Goal: Communication & Community: Participate in discussion

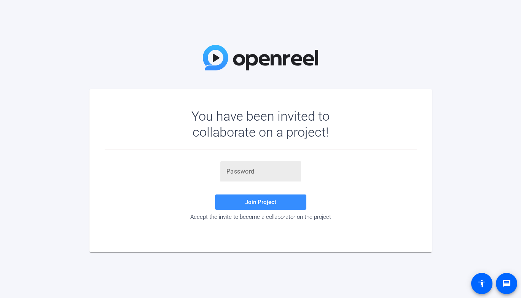
click at [239, 177] on div at bounding box center [260, 171] width 69 height 21
paste input "!NNYm-"
type input "!NNYm-"
click at [257, 202] on span "Join Project" at bounding box center [260, 202] width 31 height 7
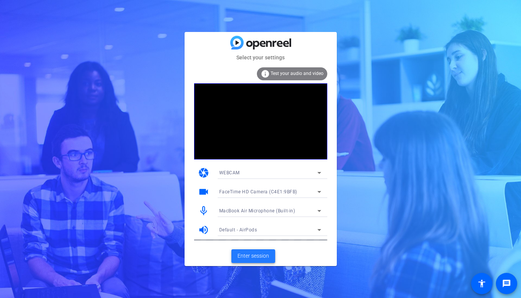
click at [252, 258] on span "Enter session" at bounding box center [253, 256] width 32 height 8
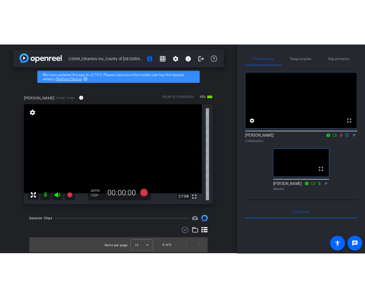
scroll to position [5, 0]
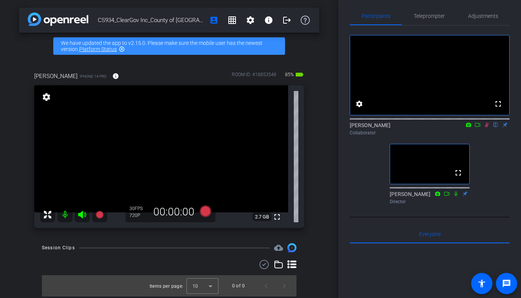
click at [487, 136] on div "Collaborator" at bounding box center [430, 132] width 160 height 7
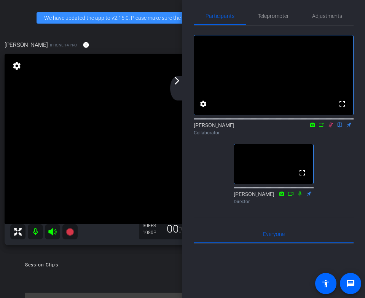
click at [174, 85] on div "arrow_back_ios_new arrow_forward_ios" at bounding box center [178, 88] width 16 height 24
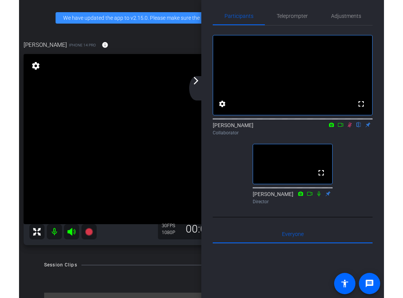
scroll to position [0, 0]
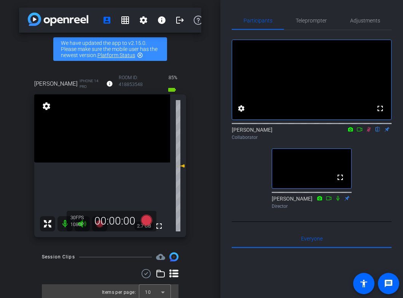
click at [368, 132] on icon at bounding box center [369, 129] width 6 height 5
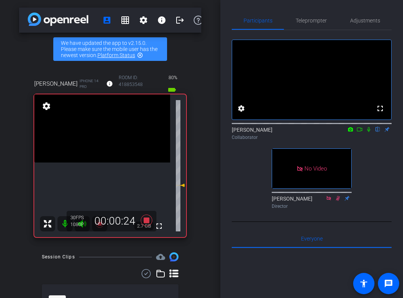
click at [370, 132] on icon at bounding box center [369, 129] width 6 height 5
click at [368, 132] on icon at bounding box center [369, 129] width 6 height 5
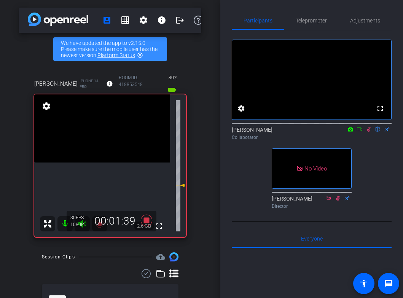
click at [368, 132] on icon at bounding box center [369, 129] width 6 height 5
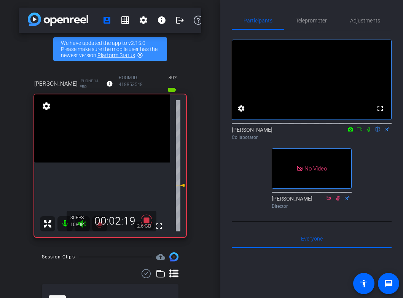
click at [368, 132] on icon at bounding box center [369, 129] width 6 height 5
click at [368, 132] on icon at bounding box center [369, 129] width 4 height 5
click at [367, 132] on icon at bounding box center [369, 129] width 6 height 5
click at [371, 141] on div "Collaborator" at bounding box center [312, 137] width 160 height 7
click at [368, 132] on icon at bounding box center [369, 129] width 4 height 5
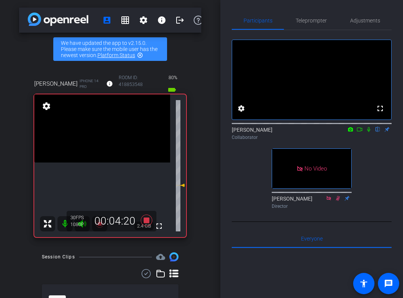
click at [368, 132] on icon at bounding box center [369, 129] width 6 height 5
click at [370, 132] on icon at bounding box center [369, 129] width 6 height 5
click at [368, 132] on icon at bounding box center [368, 129] width 3 height 5
click at [366, 132] on icon at bounding box center [369, 129] width 6 height 5
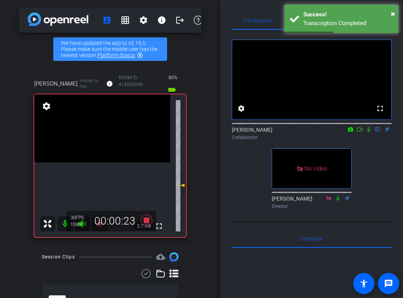
click at [367, 132] on icon at bounding box center [369, 129] width 6 height 5
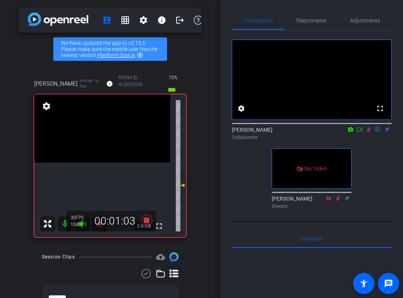
click at [369, 132] on icon at bounding box center [369, 129] width 6 height 5
click at [367, 132] on icon at bounding box center [369, 129] width 6 height 5
click at [368, 132] on icon at bounding box center [369, 129] width 6 height 5
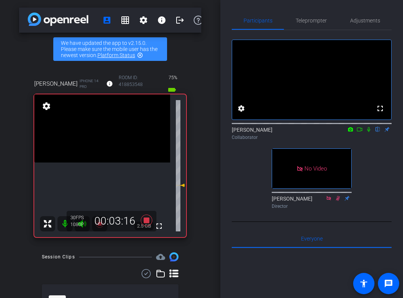
click at [368, 132] on icon at bounding box center [369, 129] width 6 height 5
click at [369, 132] on icon at bounding box center [369, 129] width 4 height 5
click at [369, 132] on icon at bounding box center [368, 129] width 3 height 5
click at [367, 132] on icon at bounding box center [369, 129] width 6 height 5
click at [368, 132] on icon at bounding box center [369, 129] width 6 height 5
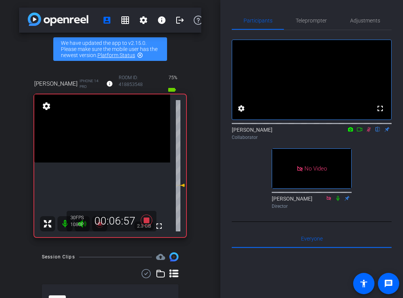
click at [367, 132] on icon at bounding box center [369, 129] width 6 height 5
click at [369, 132] on icon at bounding box center [368, 129] width 3 height 5
click at [367, 132] on icon at bounding box center [369, 129] width 6 height 5
click at [368, 132] on icon at bounding box center [369, 129] width 6 height 5
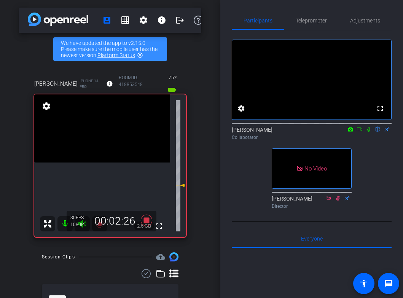
click at [369, 132] on icon at bounding box center [368, 129] width 3 height 5
click at [368, 132] on icon at bounding box center [369, 129] width 6 height 5
click at [367, 132] on icon at bounding box center [369, 129] width 6 height 5
click at [368, 132] on icon at bounding box center [369, 129] width 4 height 5
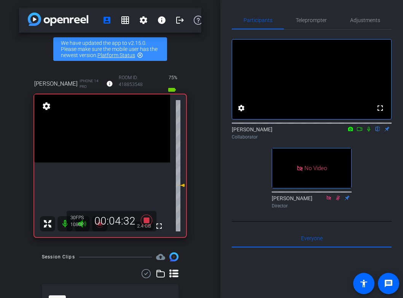
click at [368, 132] on icon at bounding box center [369, 128] width 6 height 5
click at [368, 132] on icon at bounding box center [369, 129] width 4 height 5
click at [368, 132] on icon at bounding box center [369, 129] width 6 height 5
click at [367, 132] on icon at bounding box center [369, 129] width 6 height 5
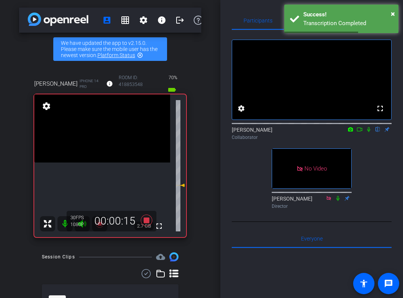
click at [368, 132] on icon at bounding box center [368, 129] width 3 height 5
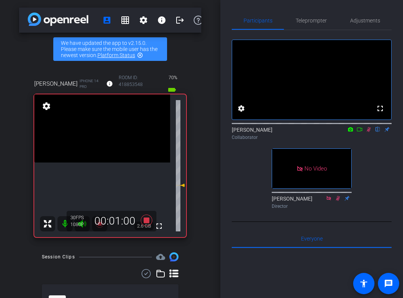
click at [368, 132] on icon at bounding box center [369, 129] width 4 height 5
click at [368, 132] on icon at bounding box center [368, 129] width 3 height 5
click at [368, 132] on icon at bounding box center [369, 129] width 6 height 5
click at [369, 132] on icon at bounding box center [369, 129] width 6 height 5
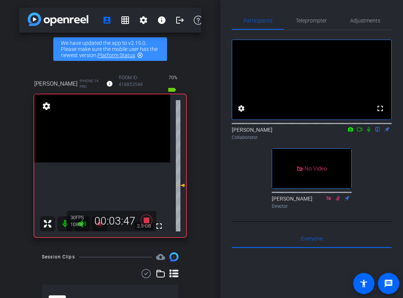
click at [369, 132] on icon at bounding box center [369, 129] width 6 height 5
click at [366, 132] on icon at bounding box center [369, 129] width 6 height 5
click at [370, 132] on icon at bounding box center [369, 129] width 6 height 5
click at [369, 132] on icon at bounding box center [368, 129] width 3 height 5
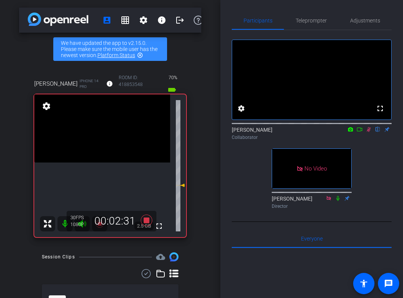
click at [369, 132] on icon at bounding box center [369, 129] width 4 height 5
click at [369, 132] on icon at bounding box center [368, 129] width 3 height 5
click at [370, 132] on icon at bounding box center [369, 129] width 6 height 5
click at [369, 132] on icon at bounding box center [368, 129] width 3 height 5
click at [369, 132] on icon at bounding box center [369, 129] width 4 height 5
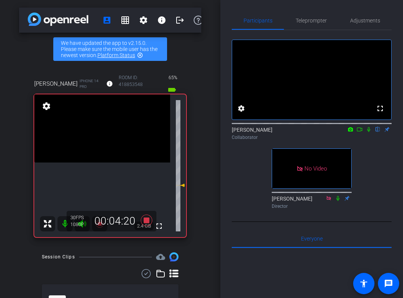
click at [367, 132] on icon at bounding box center [369, 129] width 6 height 5
click at [368, 132] on icon at bounding box center [369, 129] width 6 height 5
